Goal: Navigation & Orientation: Find specific page/section

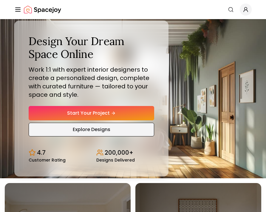
click at [91, 129] on span "Explore Designs" at bounding box center [92, 129] width 38 height 7
